Goal: Check status: Check status

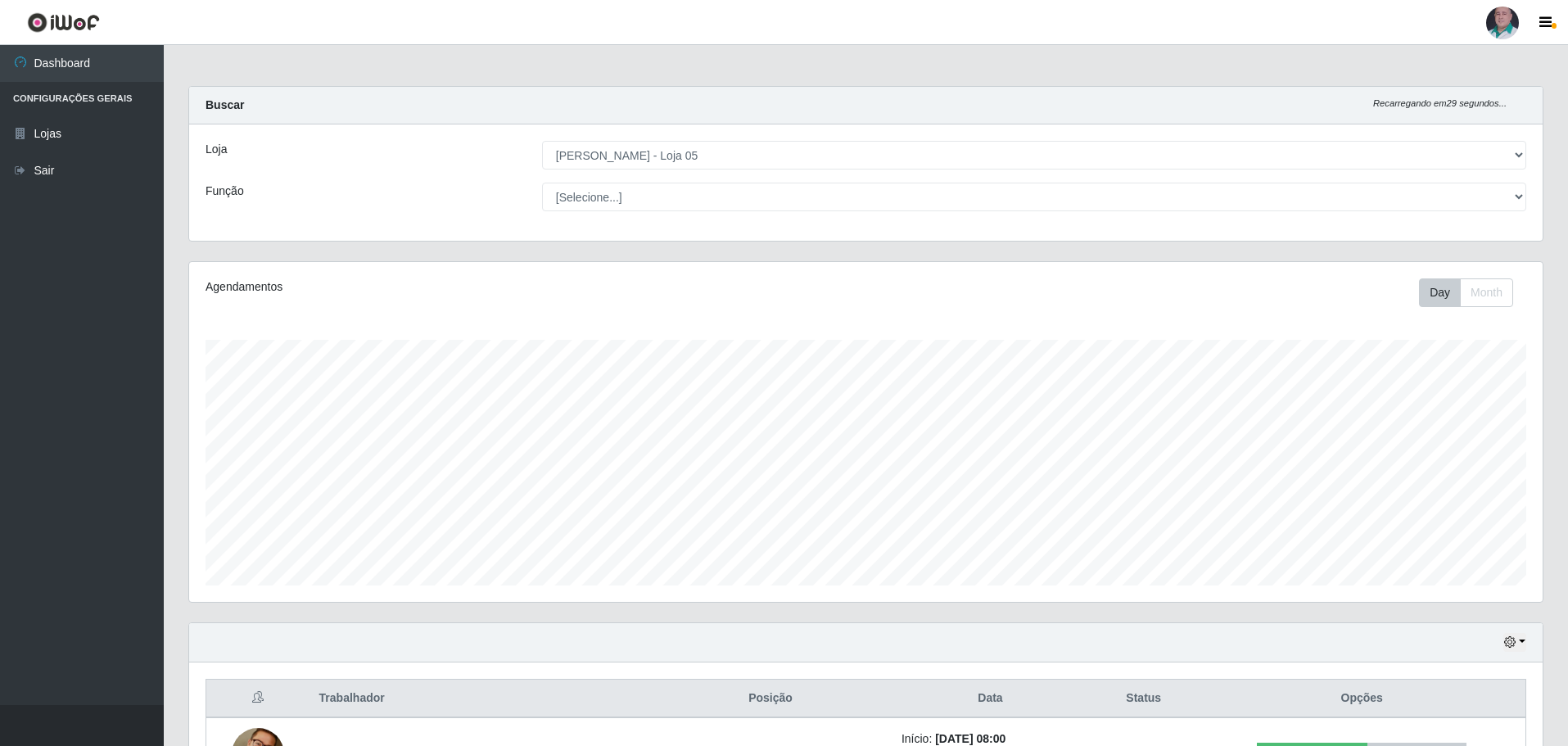
select select "252"
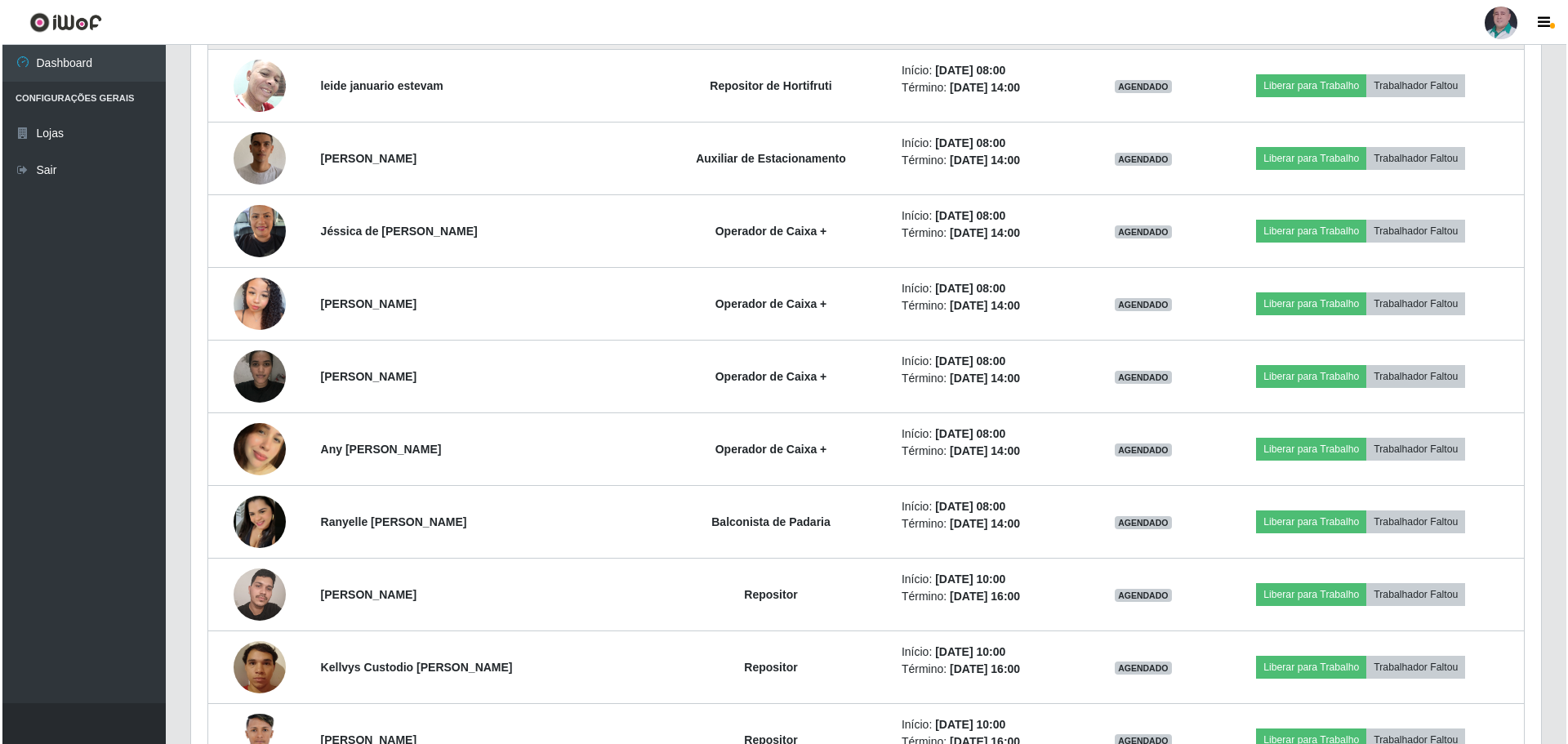
scroll to position [1112, 0]
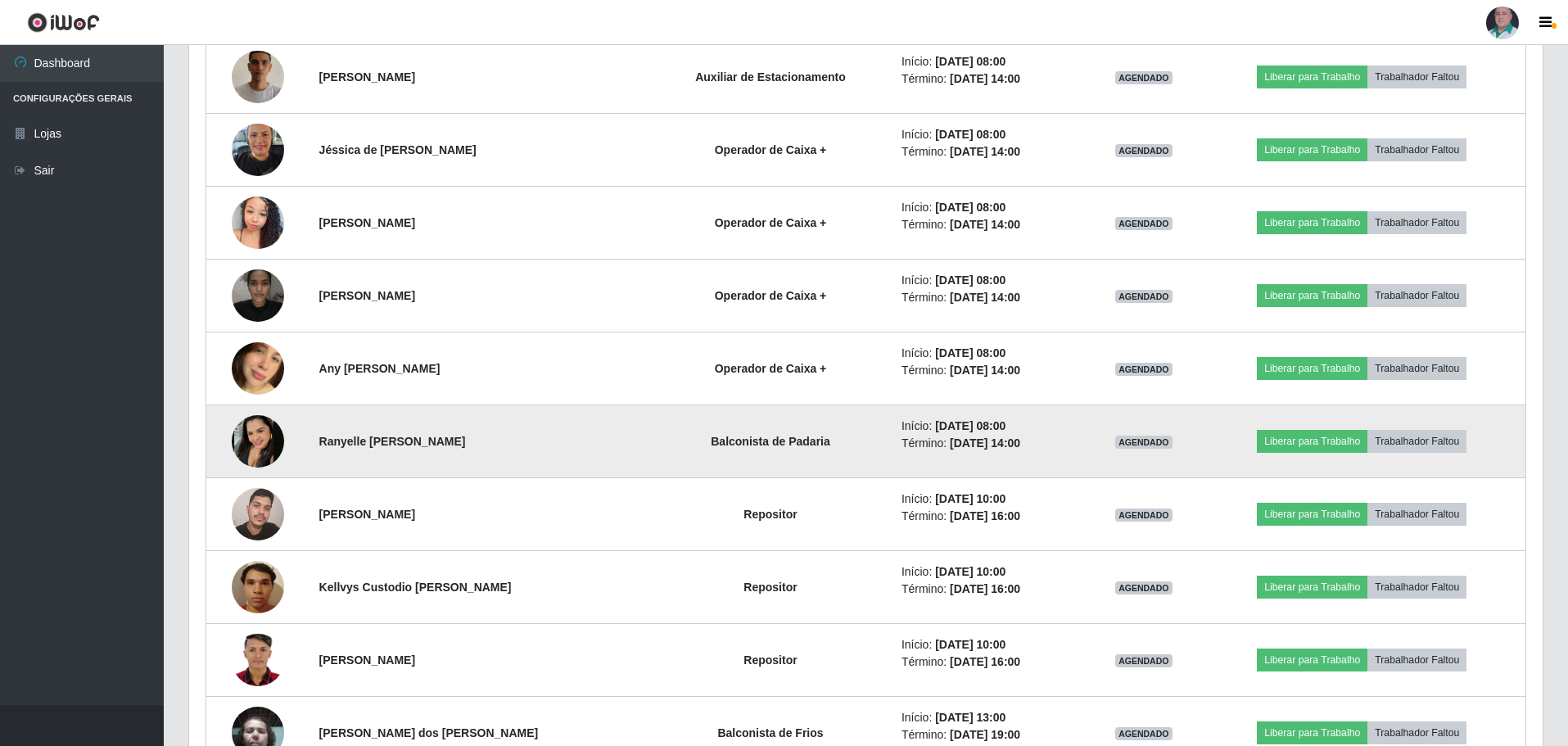
click at [249, 451] on img at bounding box center [258, 441] width 52 height 52
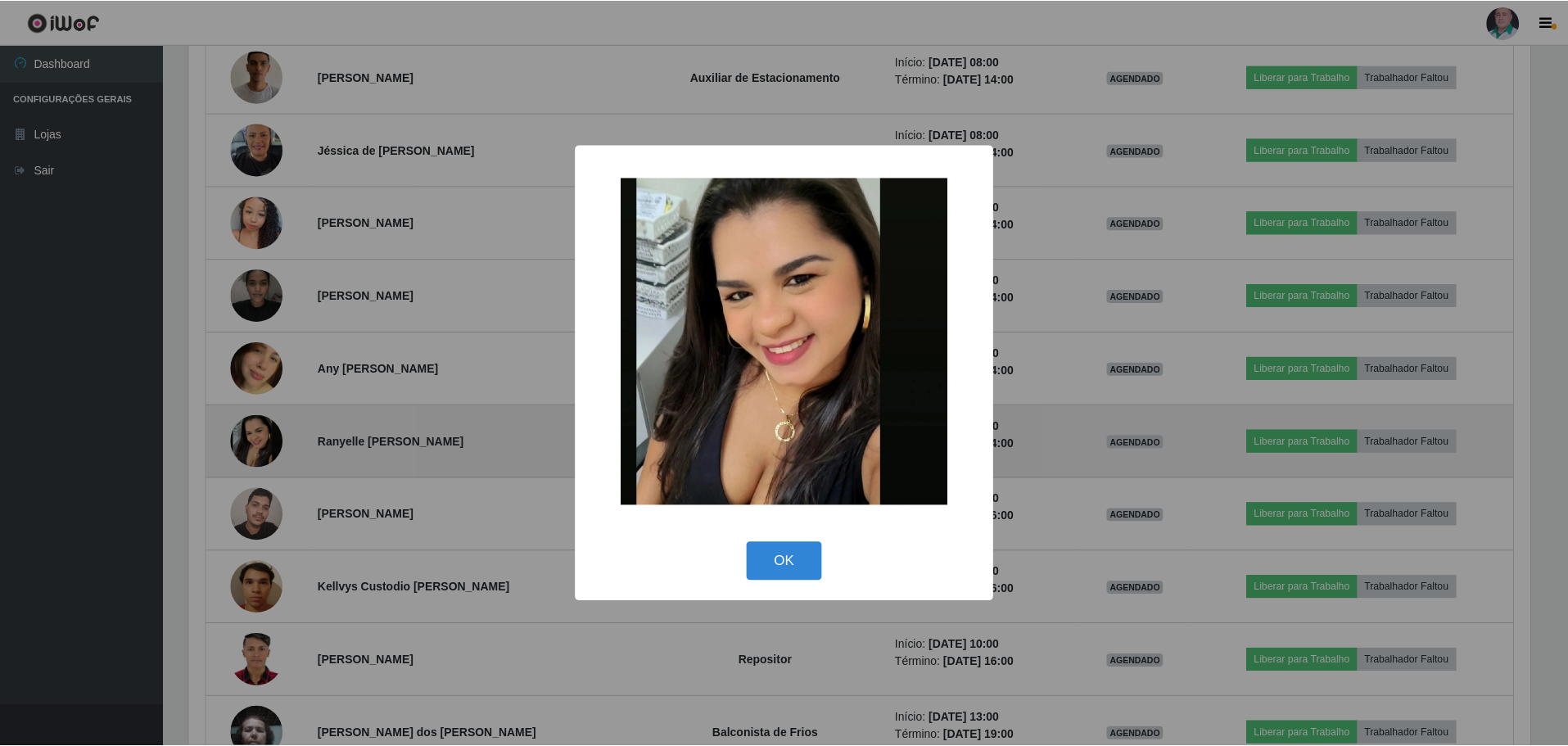
scroll to position [340, 1346]
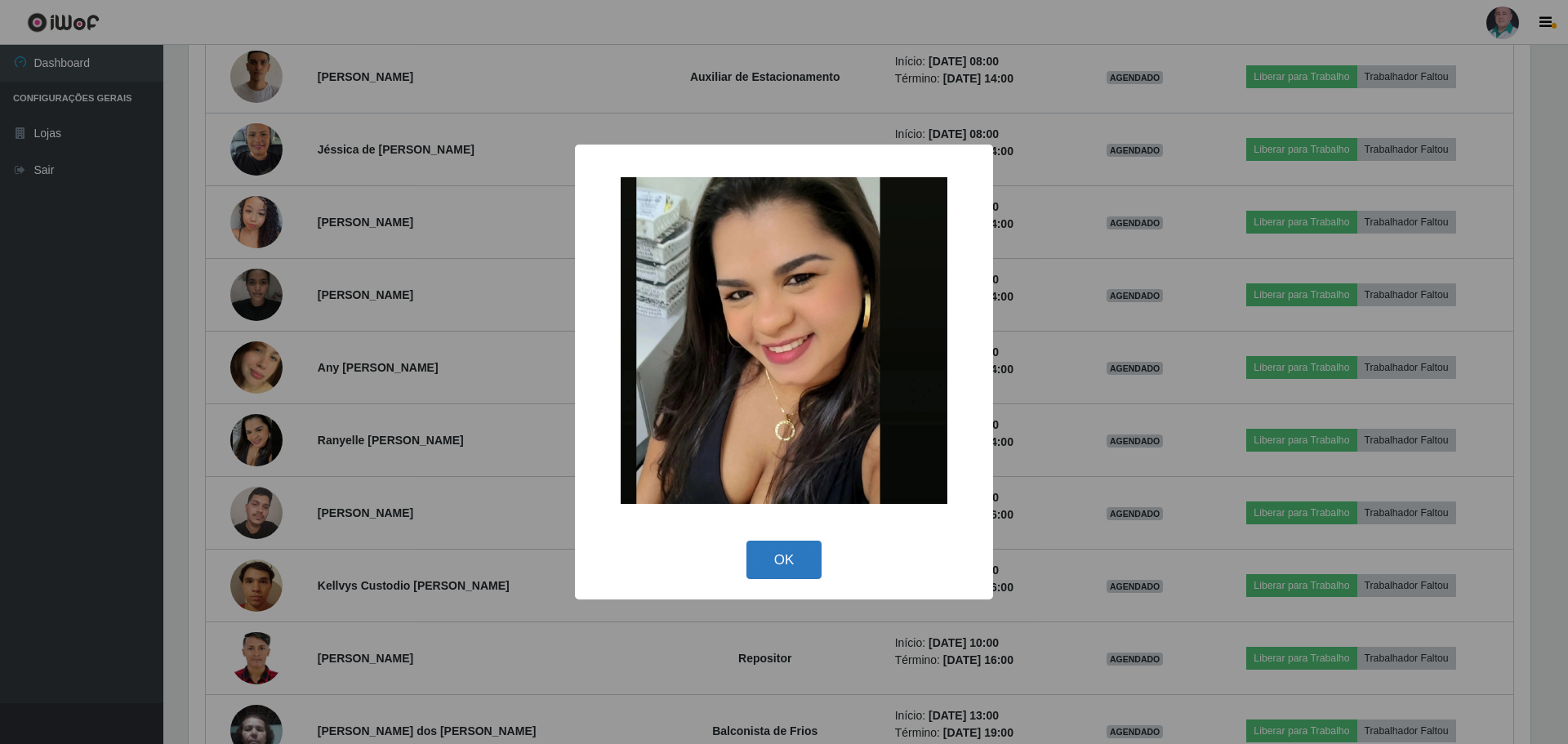
click at [805, 557] on button "OK" at bounding box center [784, 560] width 76 height 38
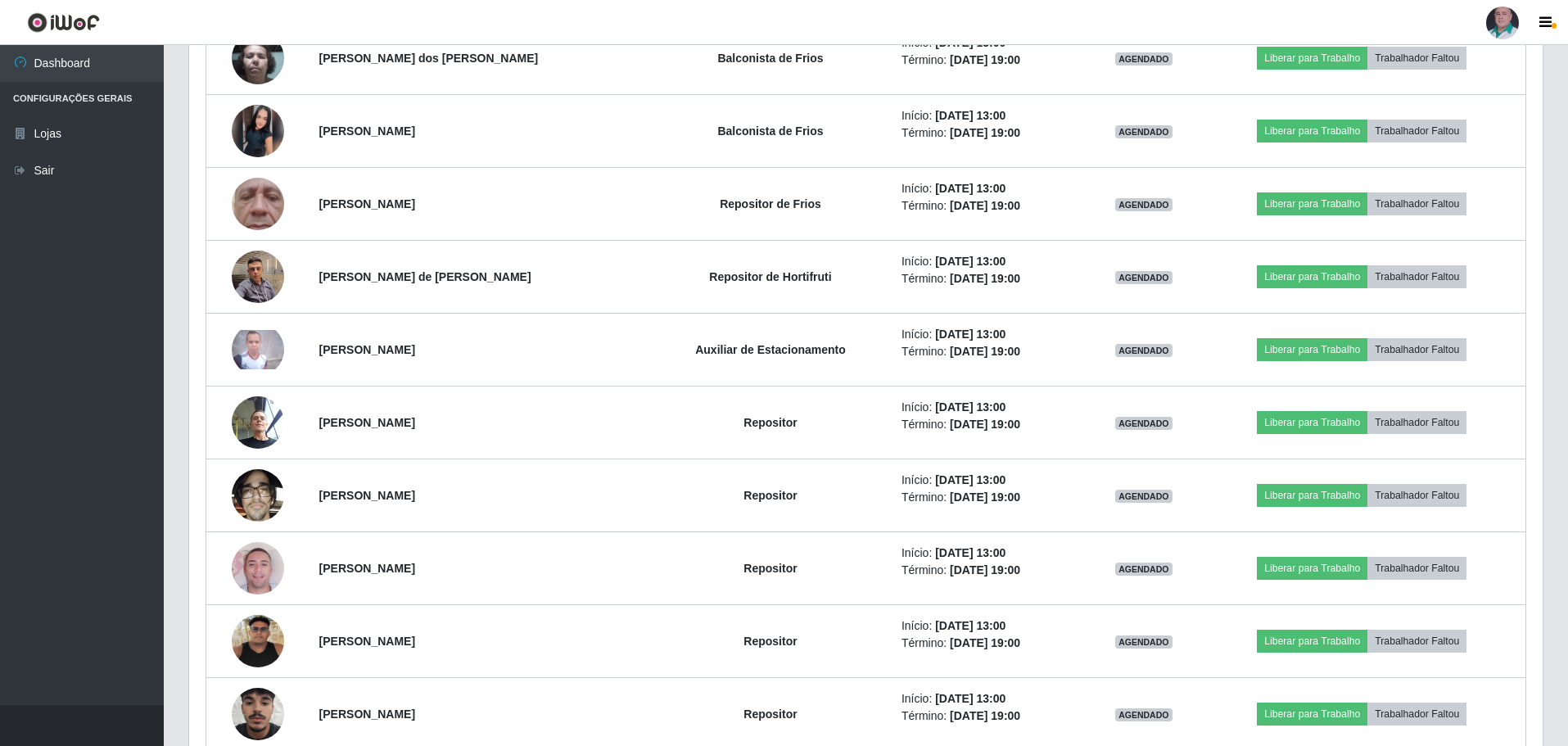
scroll to position [1709, 0]
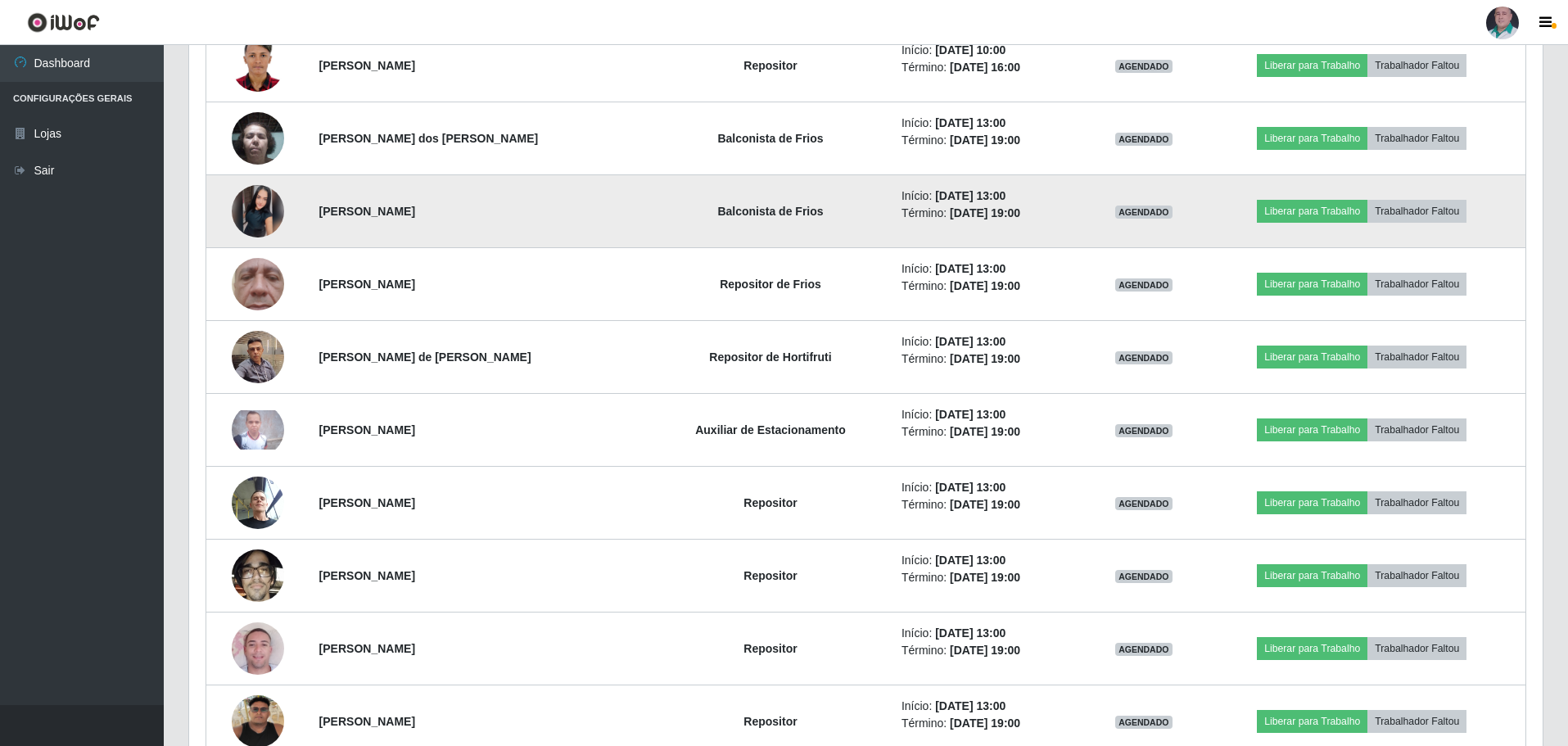
click at [265, 221] on img at bounding box center [258, 211] width 52 height 52
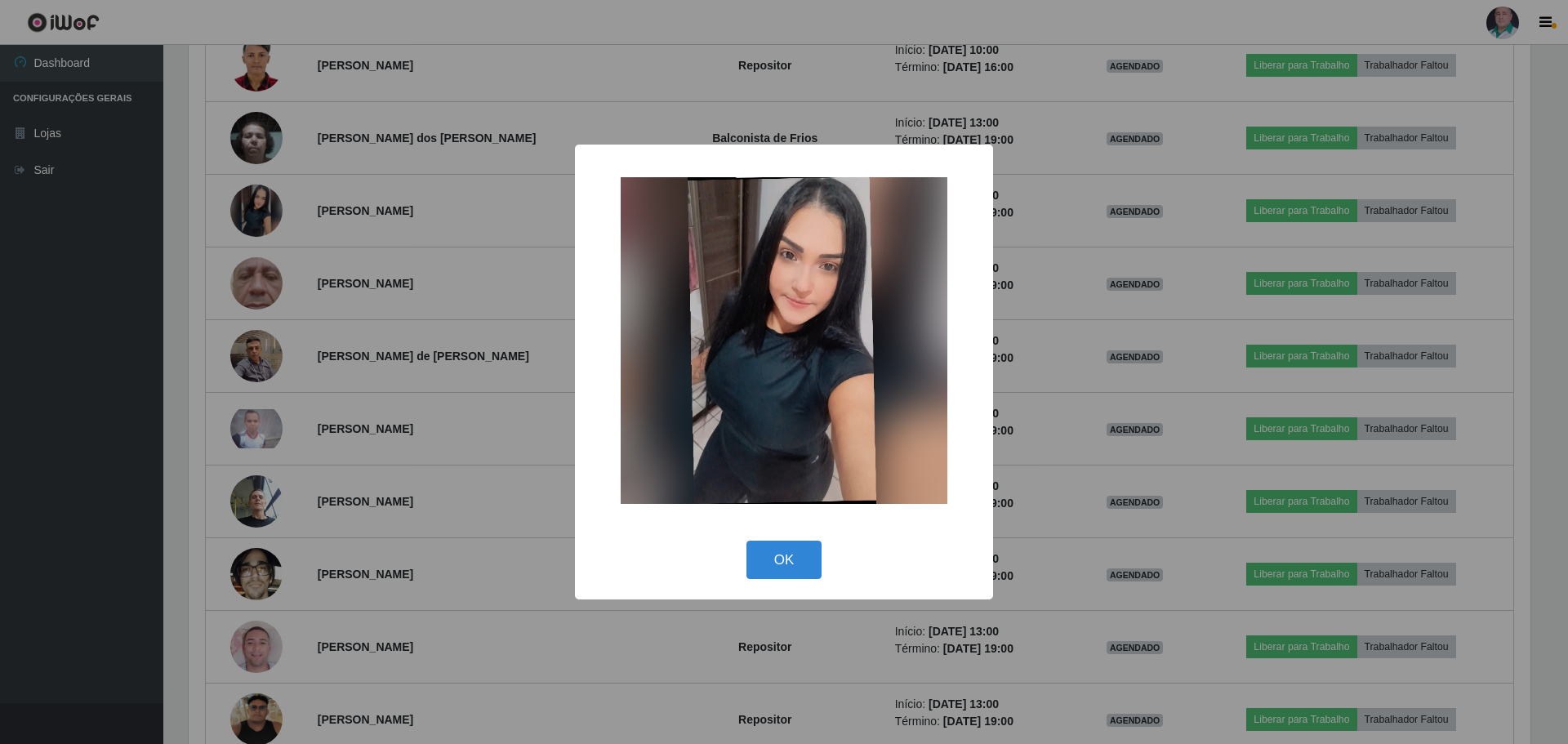
click at [816, 309] on img at bounding box center [784, 341] width 327 height 327
click at [817, 323] on img at bounding box center [784, 341] width 327 height 327
click at [776, 557] on button "OK" at bounding box center [784, 560] width 76 height 38
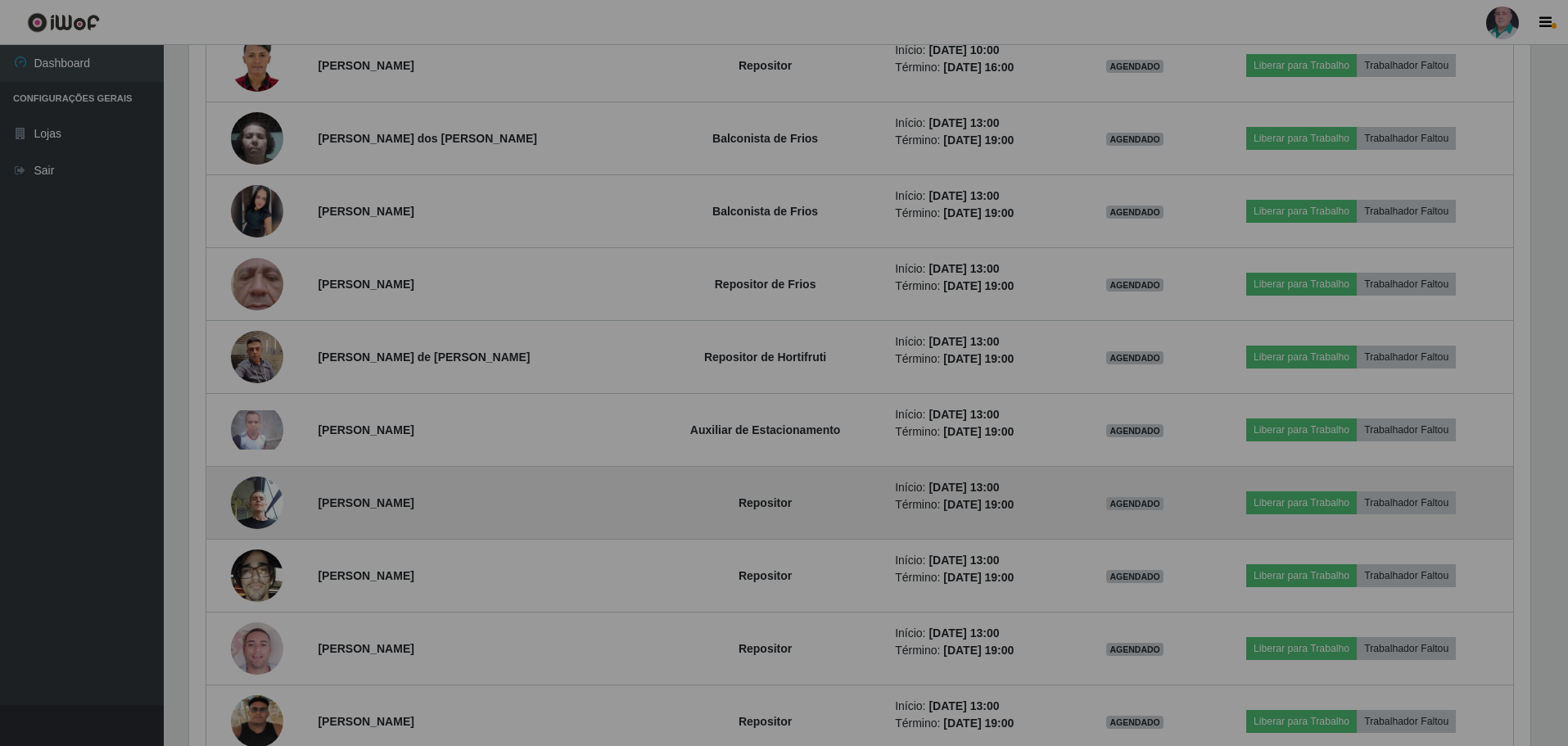
scroll to position [340, 1354]
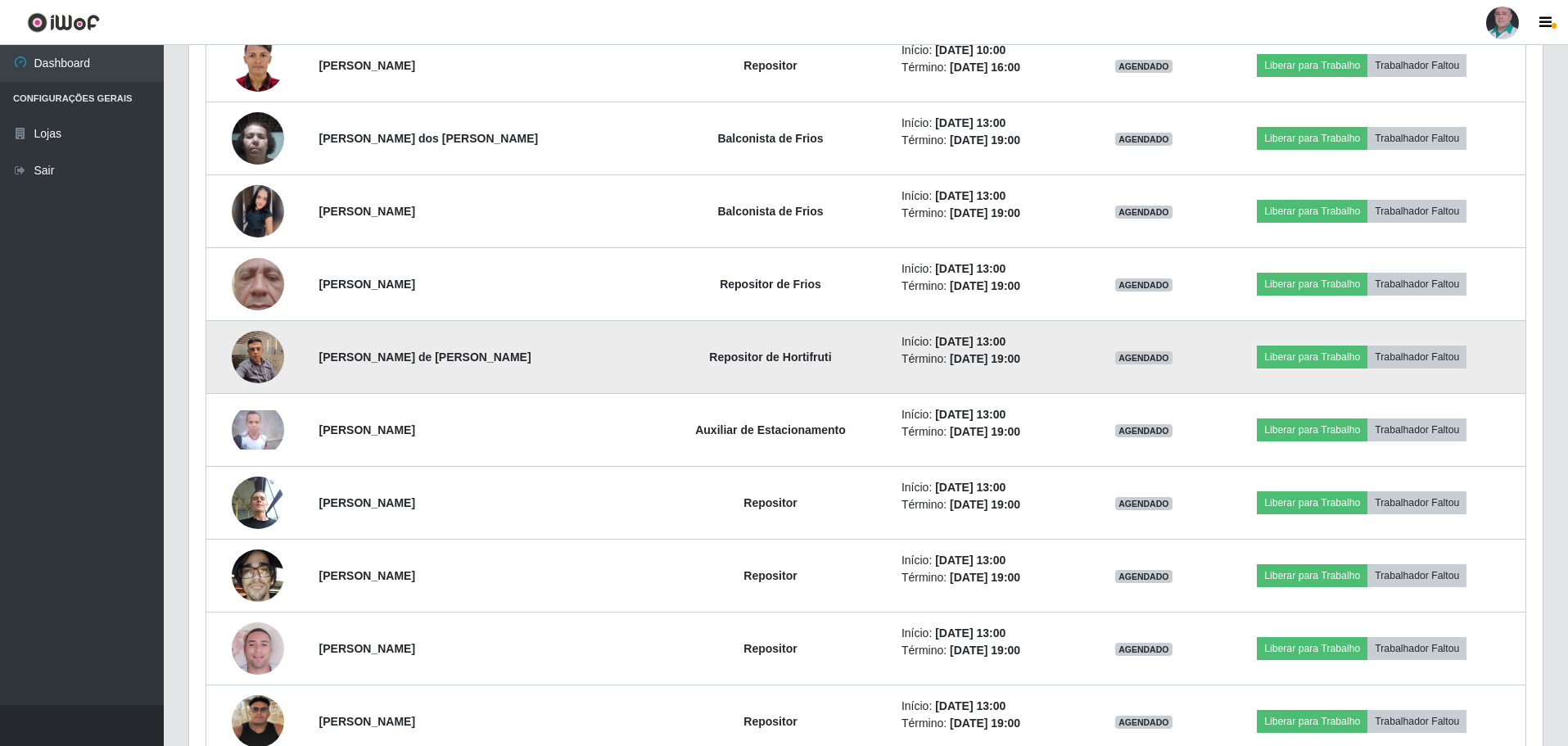
click at [250, 364] on img at bounding box center [258, 356] width 52 height 70
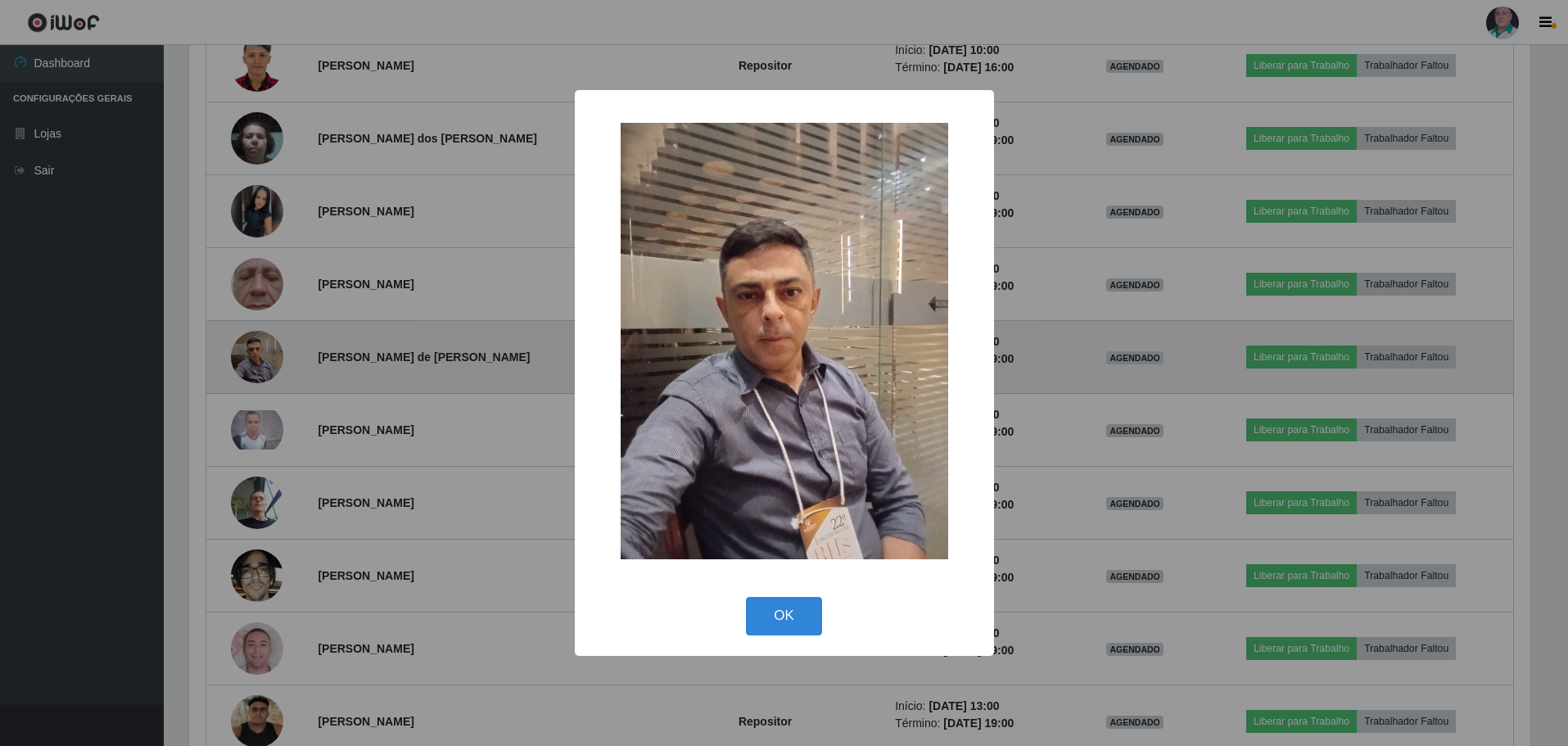
scroll to position [340, 1346]
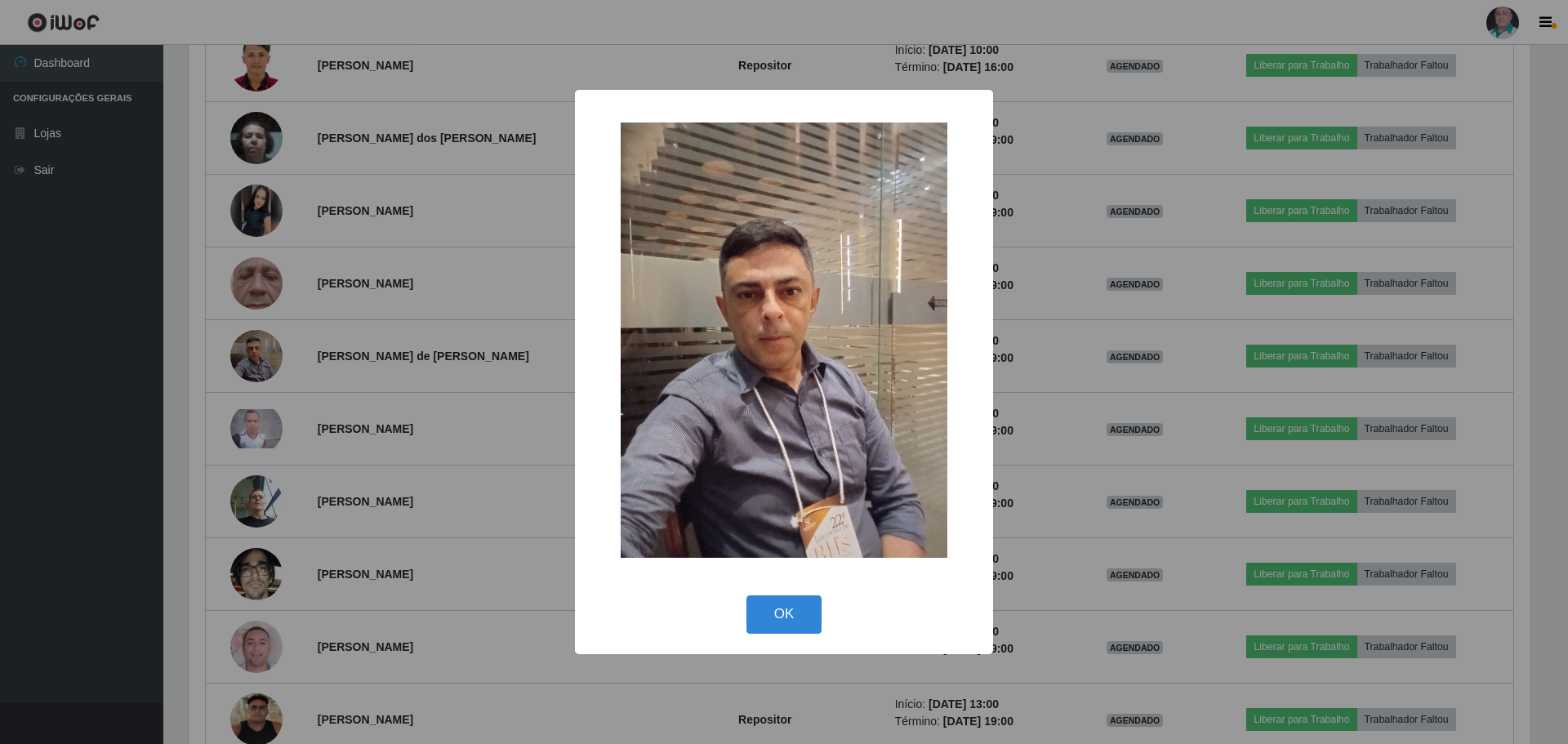
click at [1167, 551] on div "× OK Cancel" at bounding box center [784, 372] width 1568 height 744
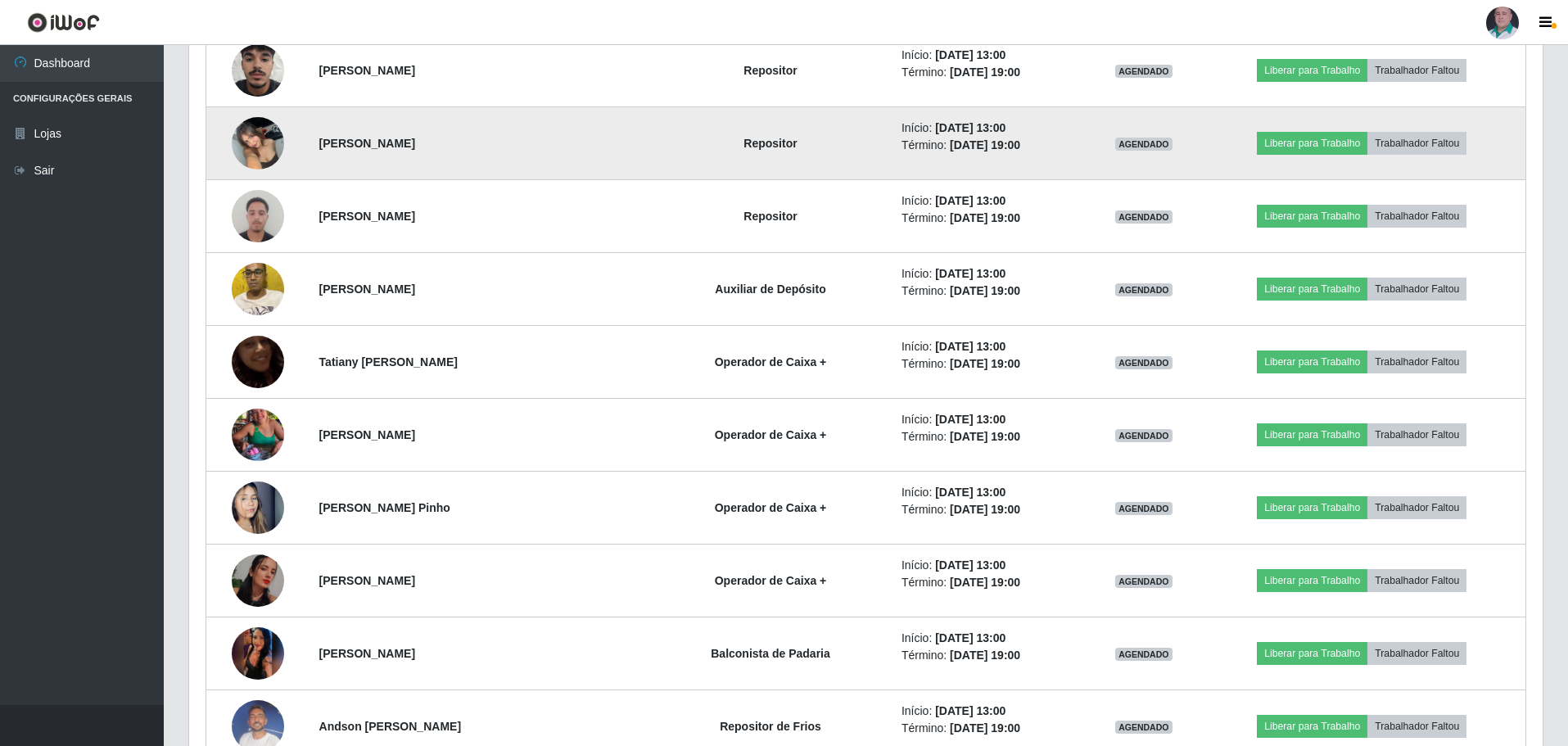
scroll to position [2528, 0]
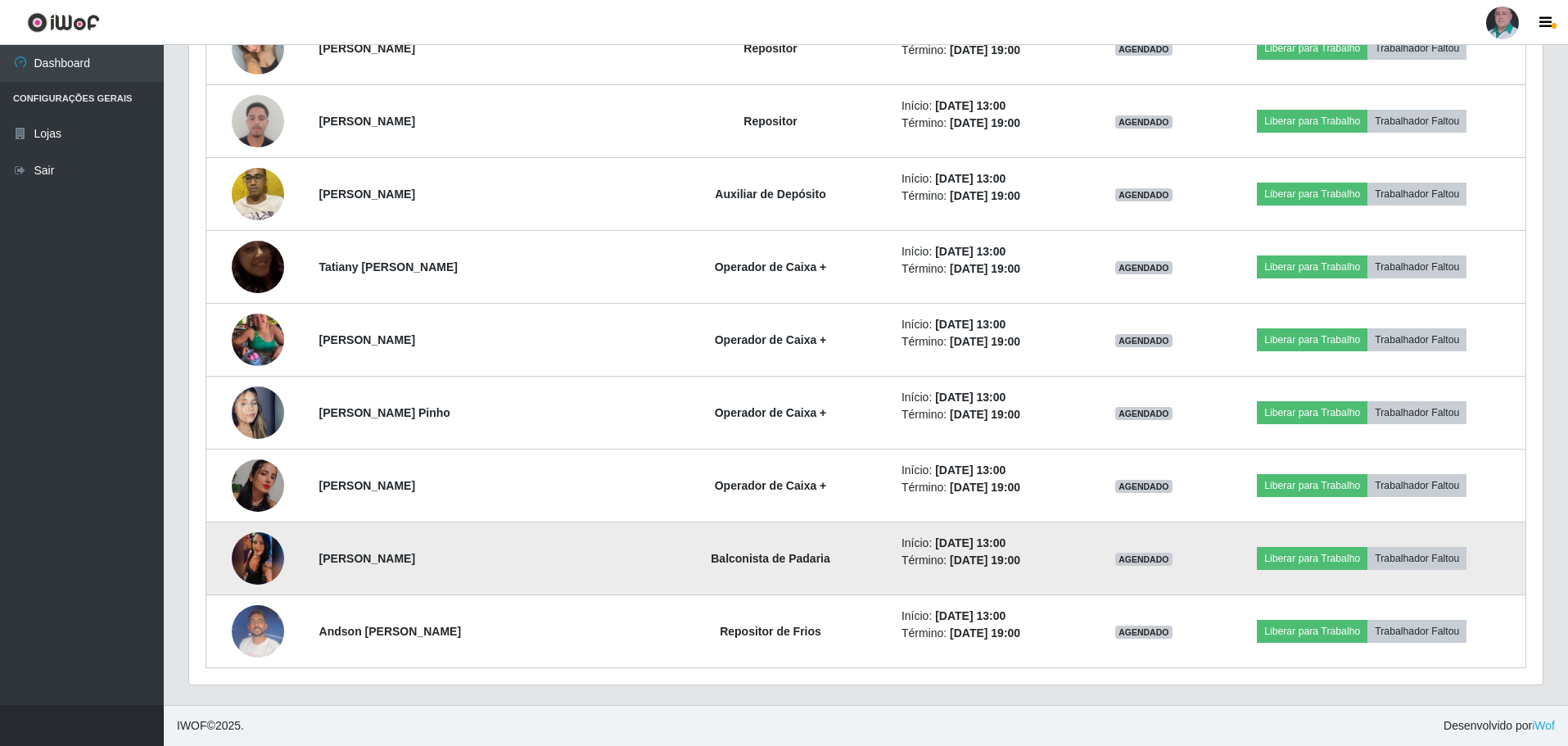
click at [267, 546] on img at bounding box center [258, 558] width 52 height 116
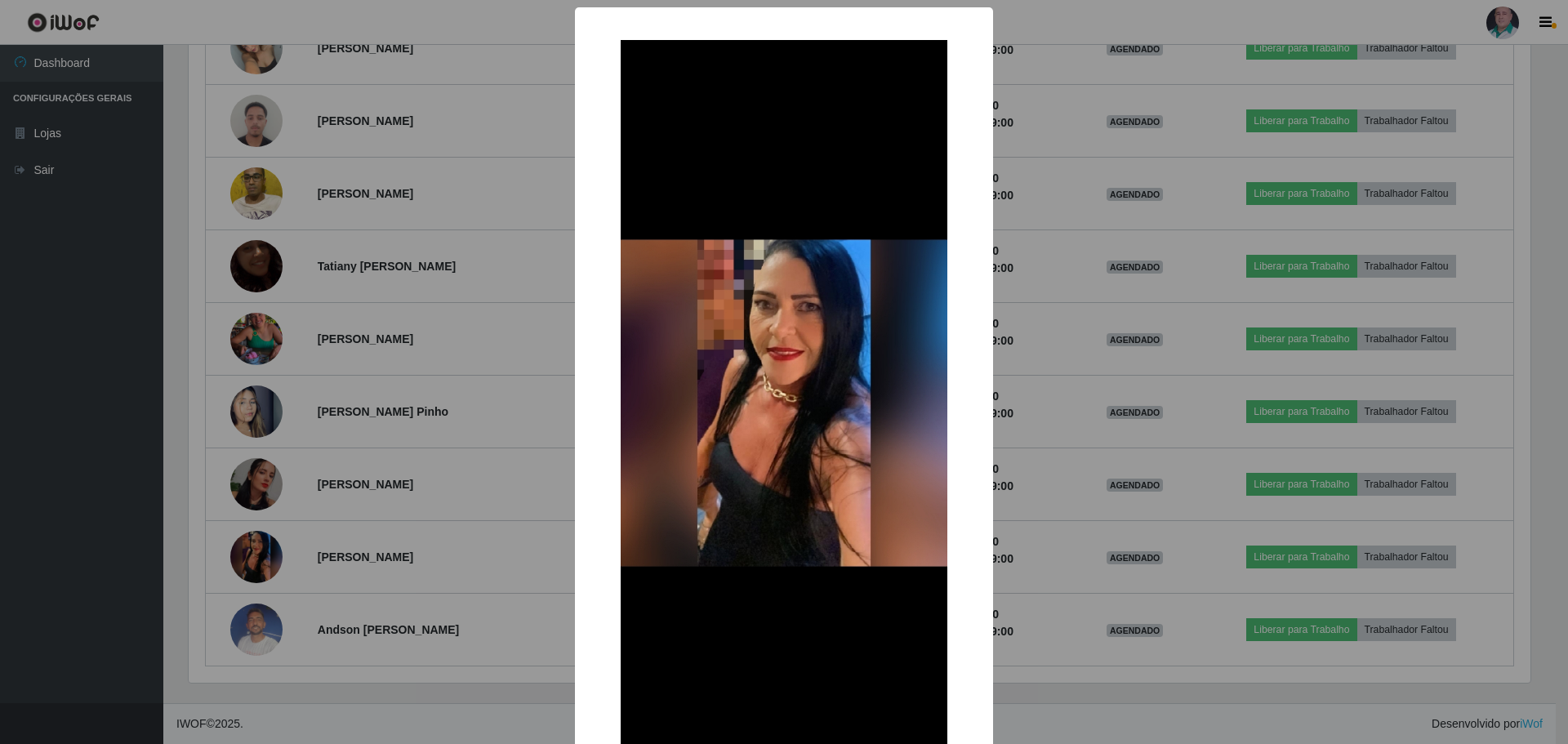
click at [1154, 433] on div "× OK Cancel" at bounding box center [784, 372] width 1568 height 744
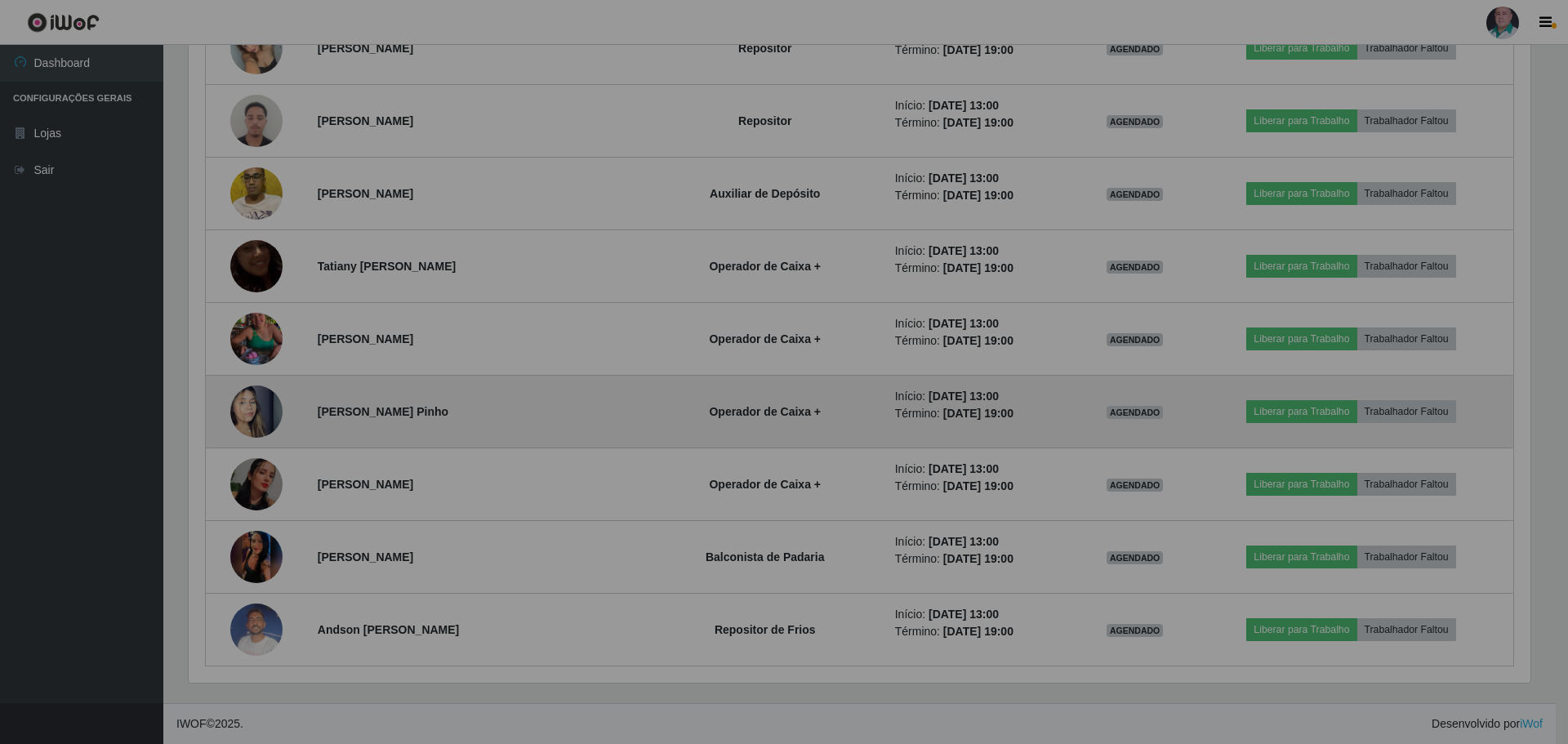
scroll to position [339, 1350]
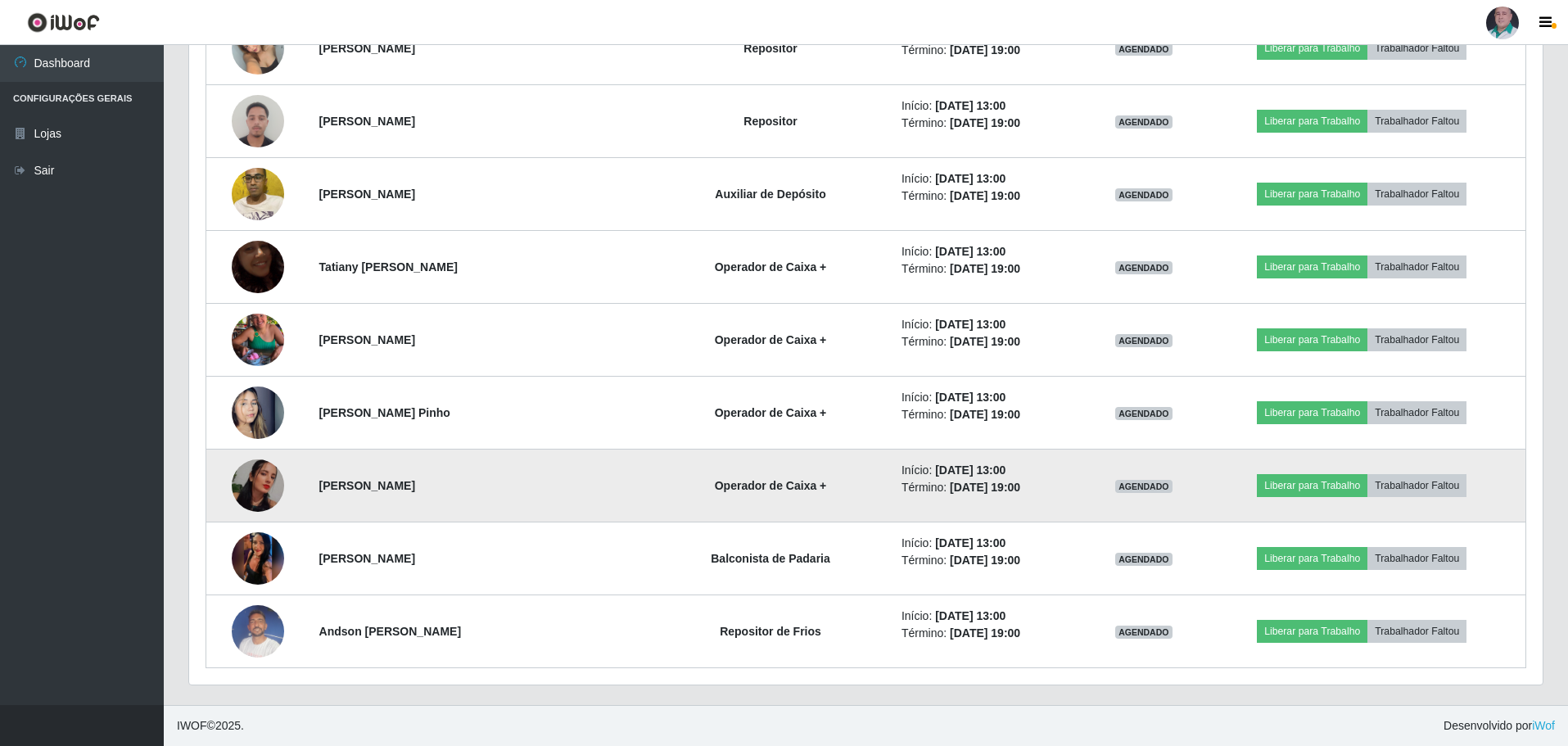
click at [245, 492] on img at bounding box center [258, 485] width 52 height 52
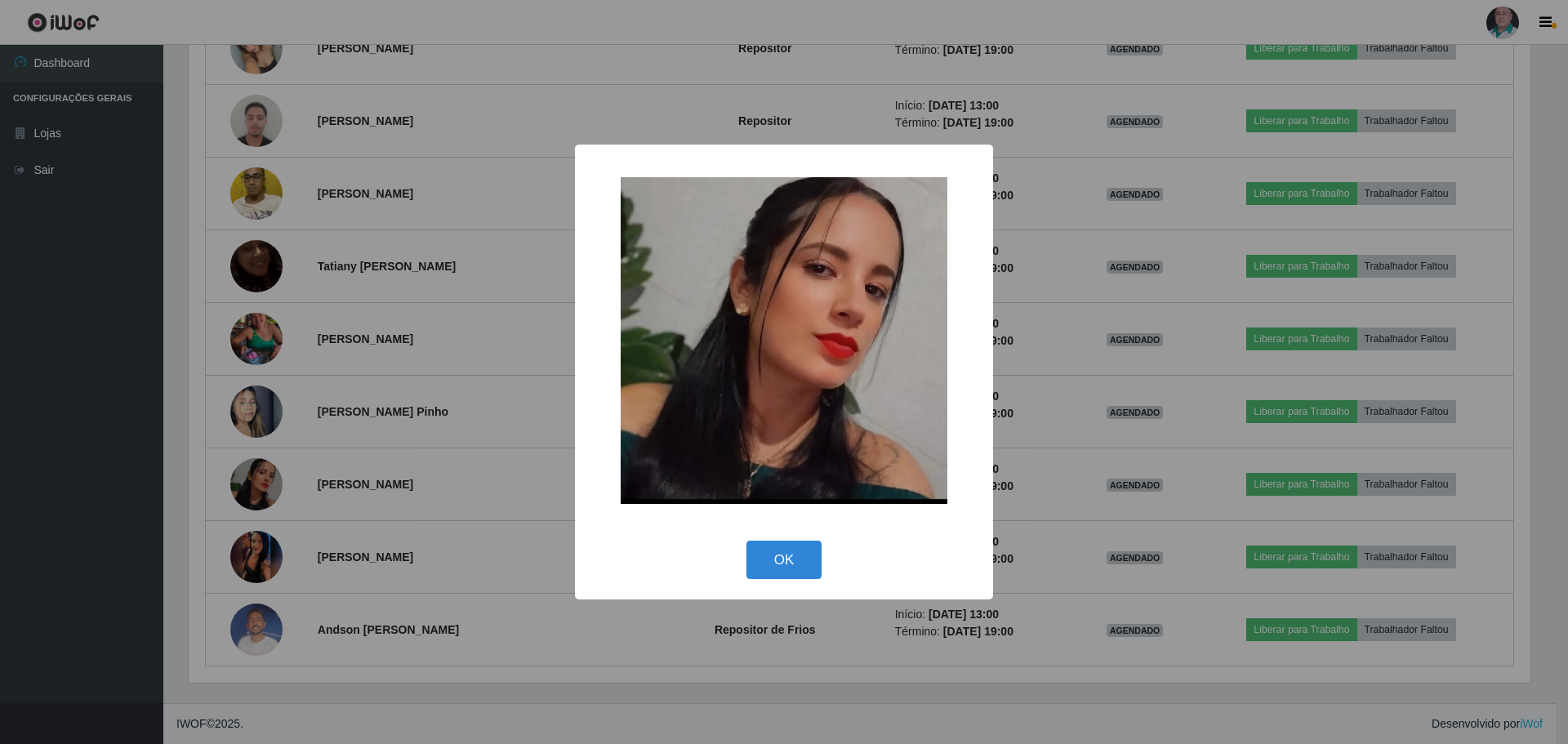
click at [425, 455] on div "× OK Cancel" at bounding box center [784, 372] width 1568 height 744
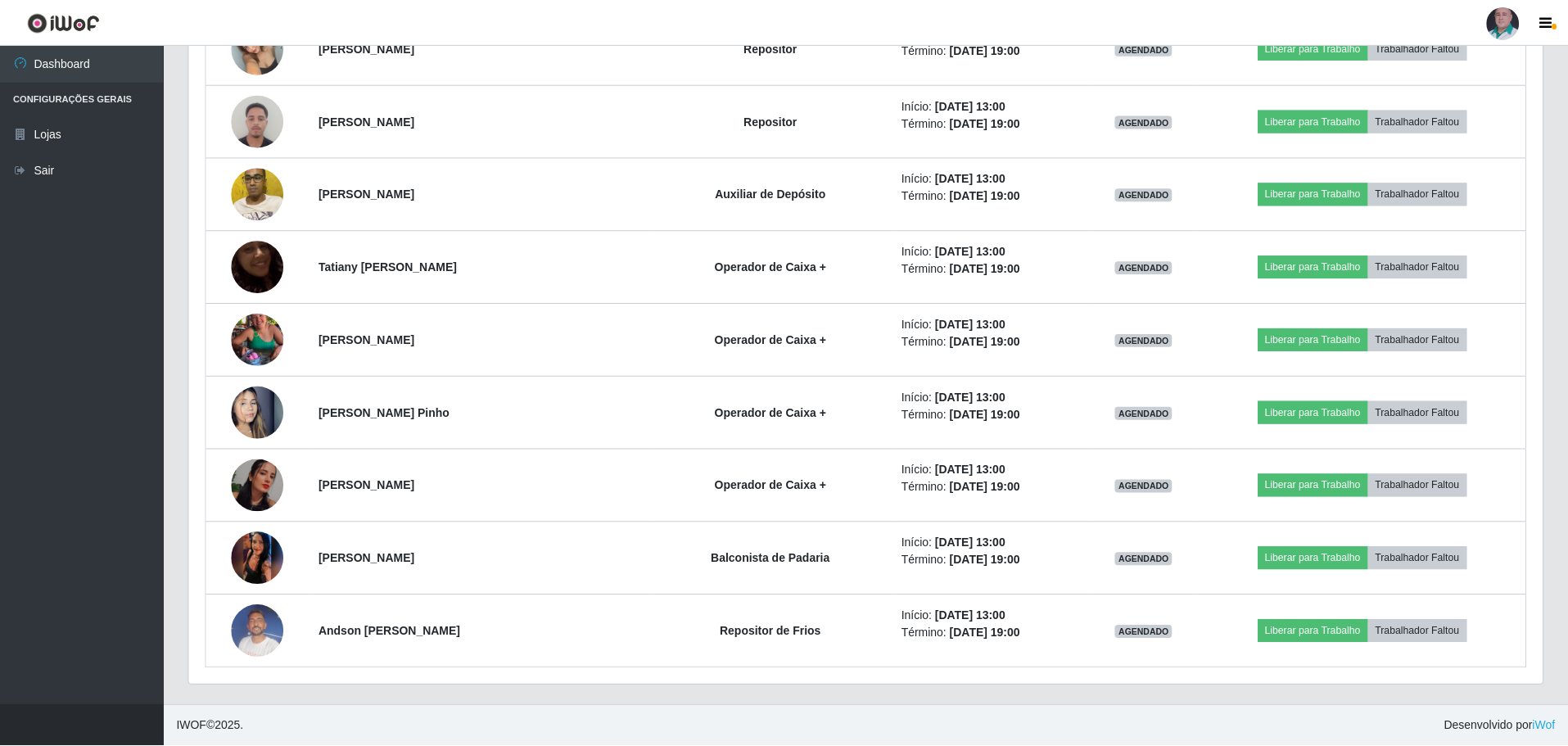
scroll to position [340, 1354]
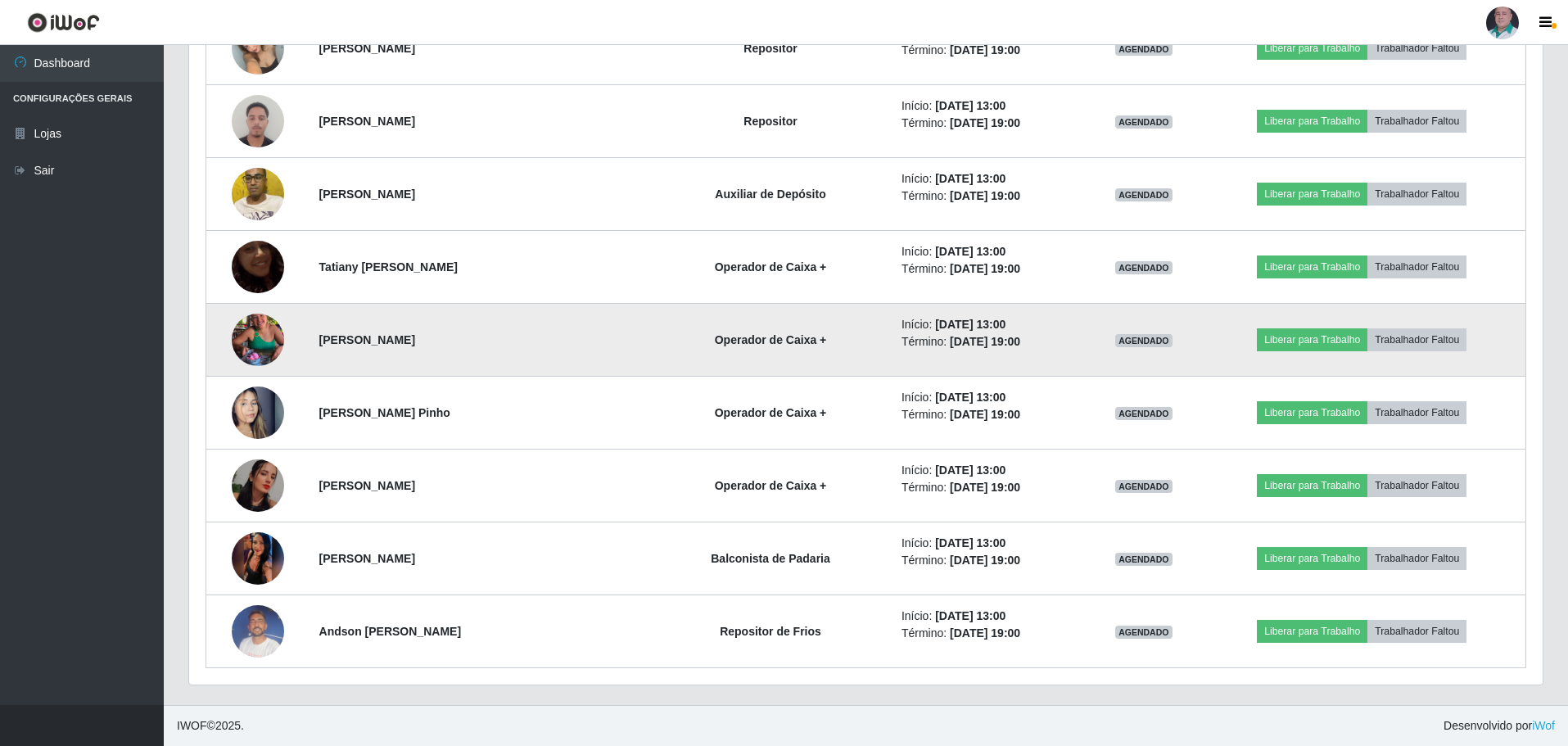
click at [257, 338] on img at bounding box center [258, 339] width 52 height 93
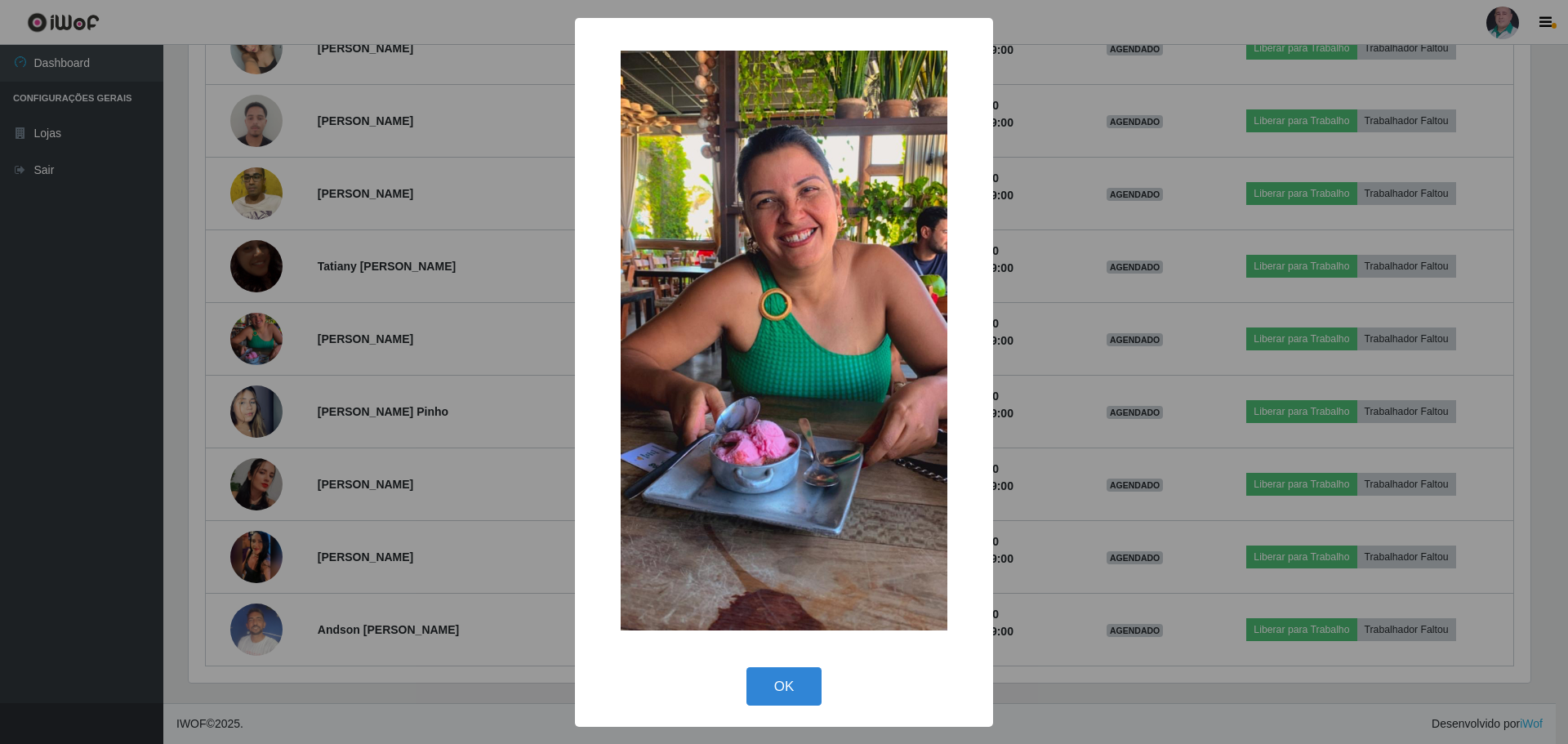
click at [504, 350] on div "× OK Cancel" at bounding box center [784, 372] width 1568 height 744
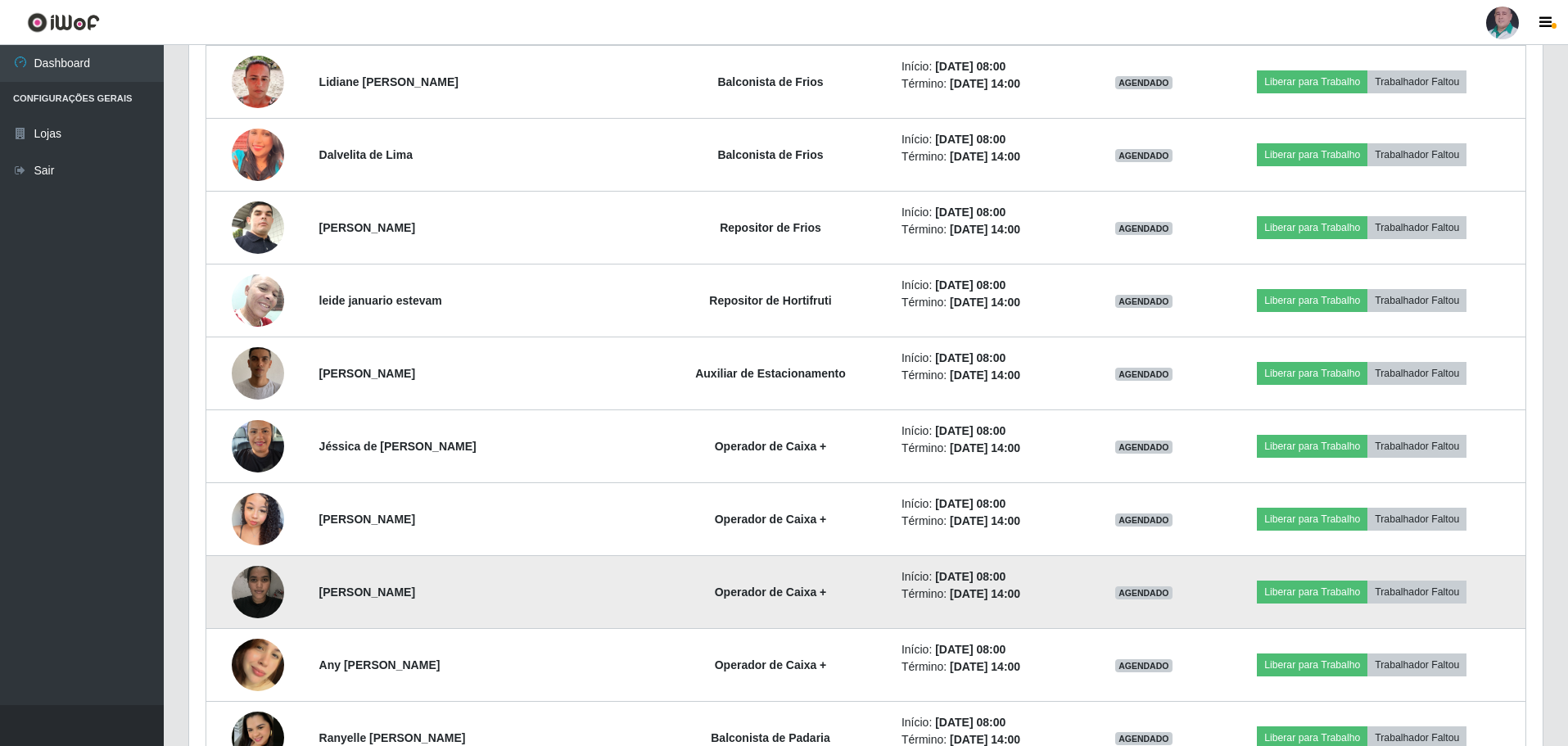
scroll to position [808, 0]
